Goal: Navigation & Orientation: Find specific page/section

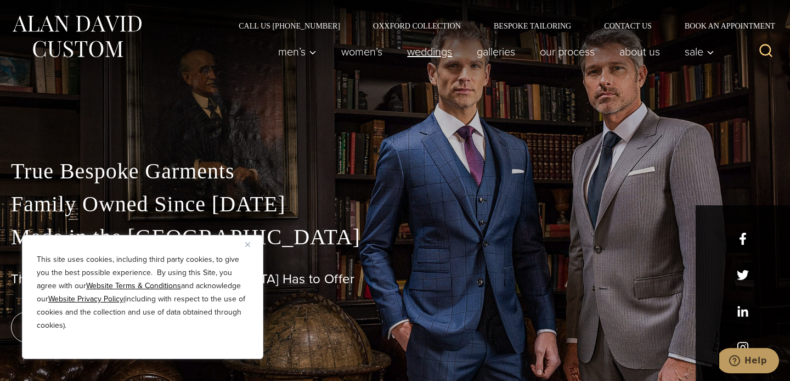
click at [446, 55] on link "weddings" at bounding box center [430, 52] width 70 height 22
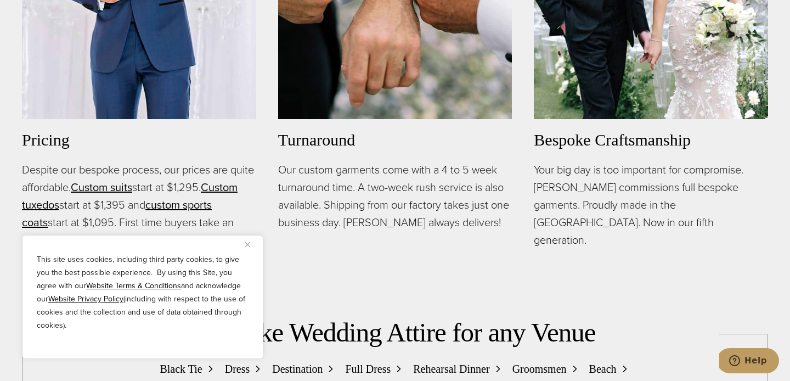
scroll to position [806, 0]
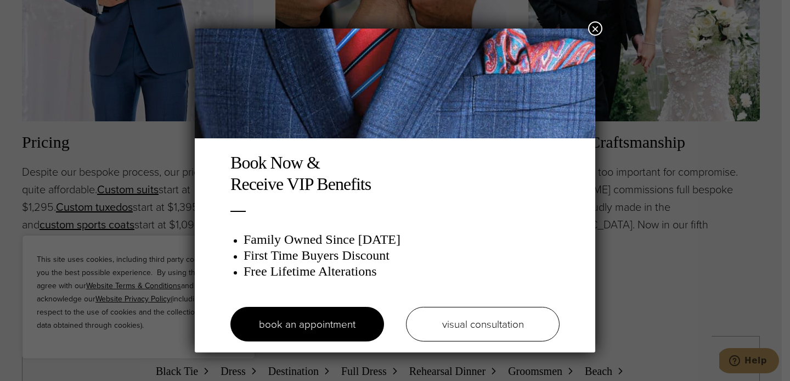
click at [592, 30] on button "×" at bounding box center [595, 28] width 14 height 14
